Goal: Navigation & Orientation: Find specific page/section

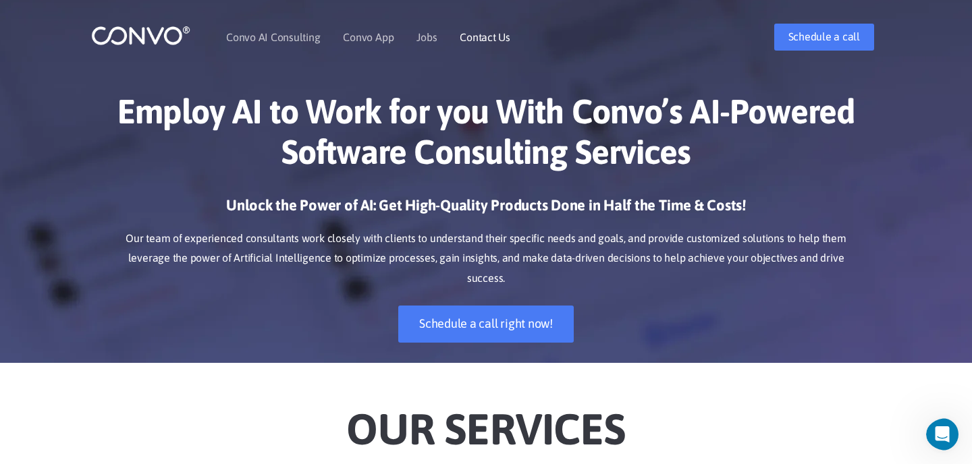
click at [486, 35] on link "Contact Us" at bounding box center [485, 37] width 51 height 11
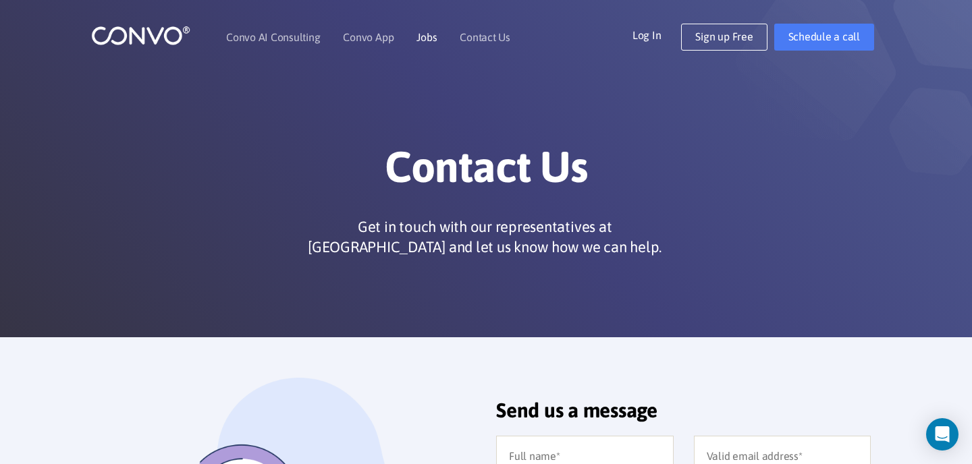
click at [429, 38] on link "Jobs" at bounding box center [426, 37] width 20 height 11
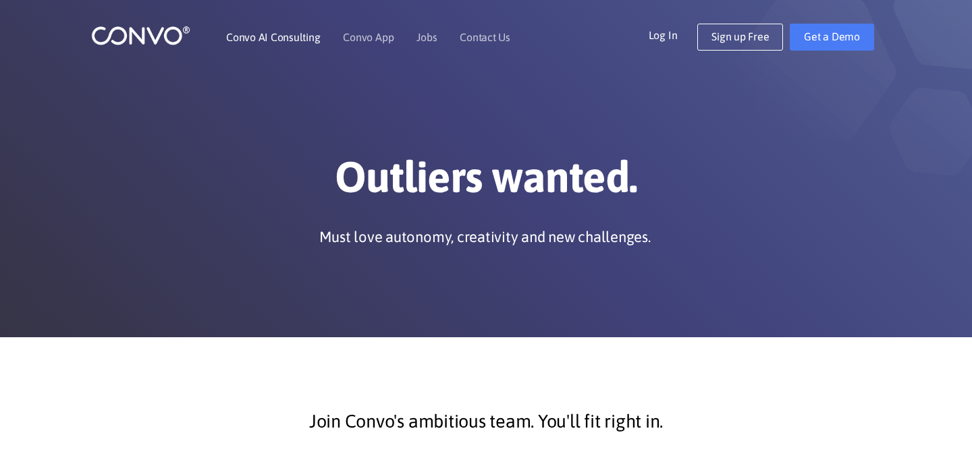
click at [265, 39] on link "Convo AI Consulting" at bounding box center [273, 37] width 94 height 11
